Goal: Task Accomplishment & Management: Manage account settings

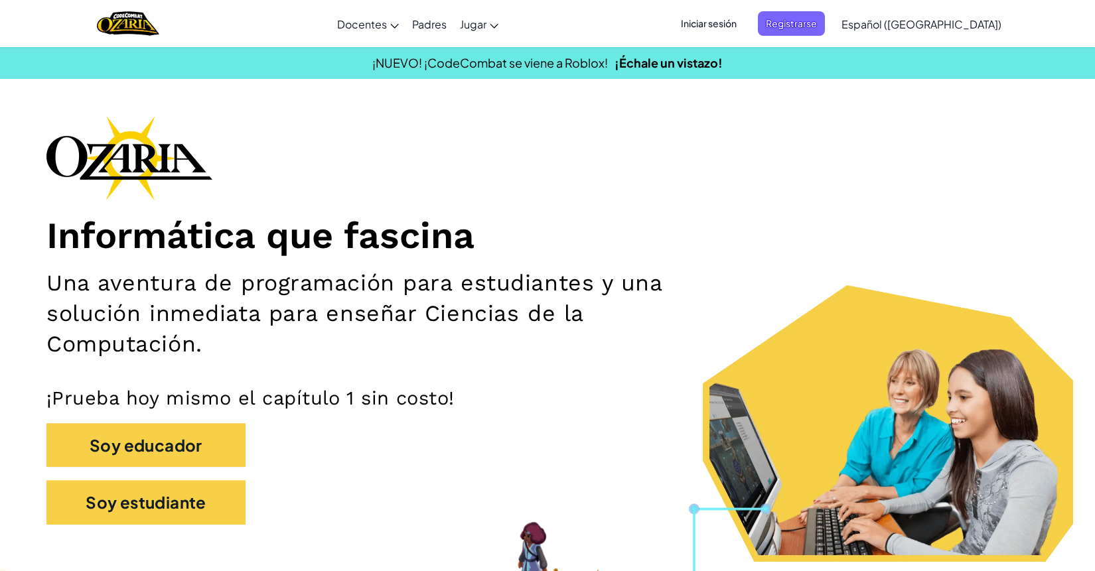
click at [729, 33] on span "Iniciar sesión" at bounding box center [709, 23] width 72 height 25
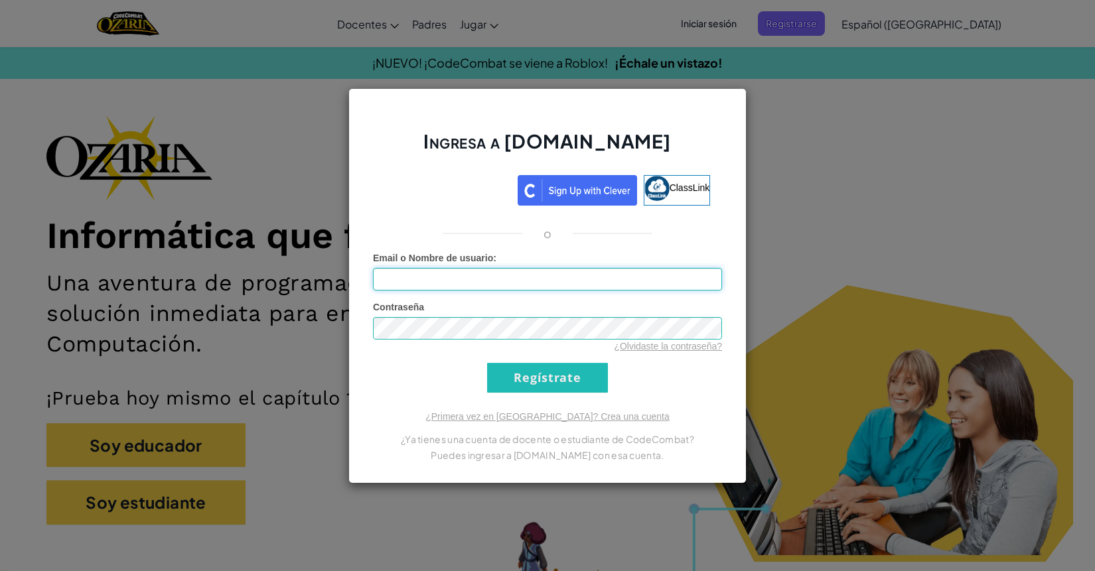
click at [491, 279] on input "Email o Nombre de usuario :" at bounding box center [547, 279] width 349 height 23
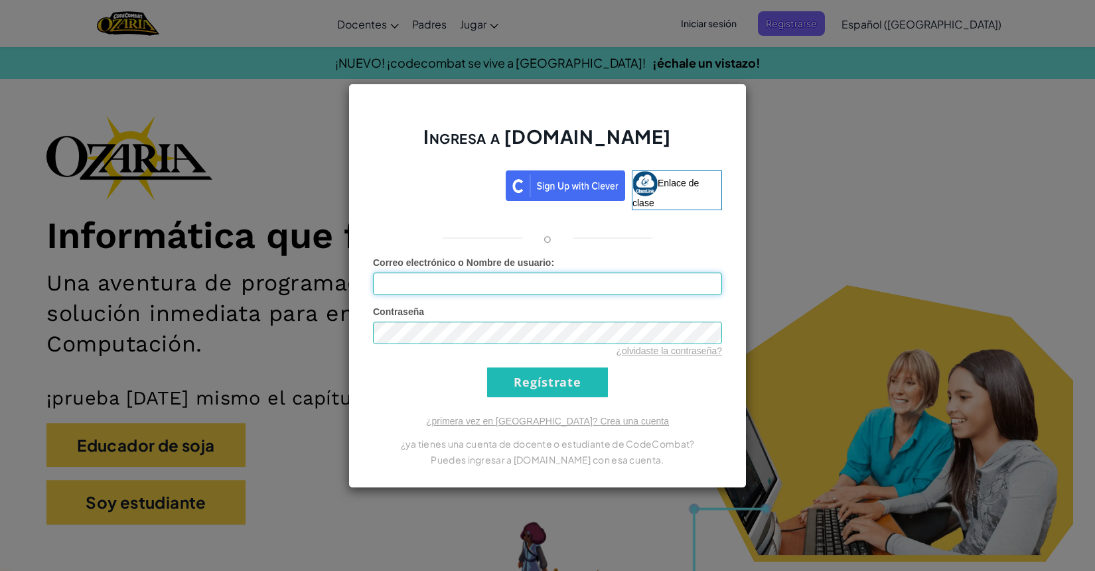
click at [491, 279] on input "Correo electrónico o Nombre de usuario :" at bounding box center [547, 284] width 349 height 23
click at [471, 278] on input "Correo electrónico o Nombre de usuario :" at bounding box center [547, 284] width 349 height 23
paste input "[EMAIL_ADDRESS][DOMAIN_NAME]"
type input "Al03068798@tecmilenio.mxW2W22W221|"
